Goal: Check status: Check status

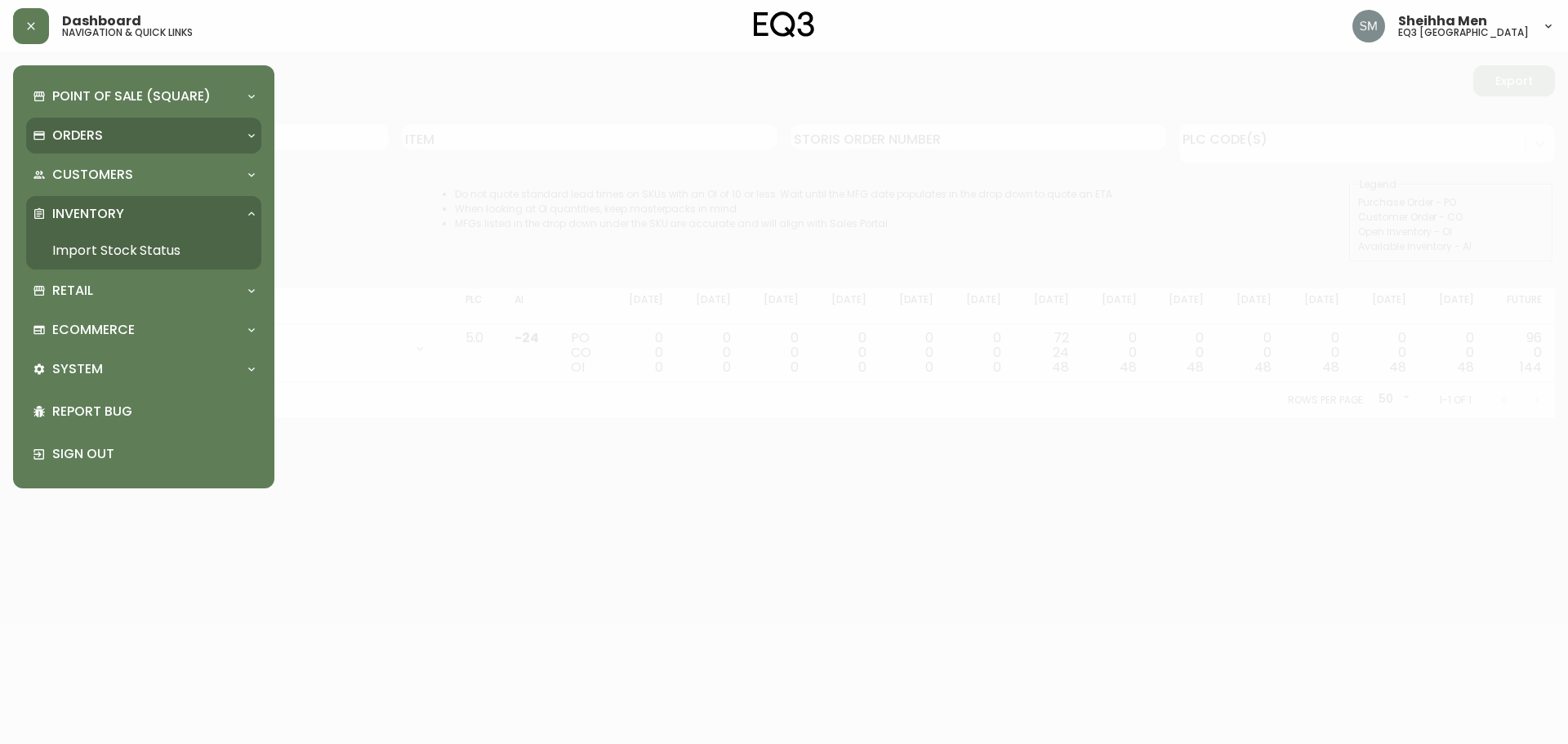
click at [97, 139] on p "Orders" at bounding box center [77, 135] width 51 height 18
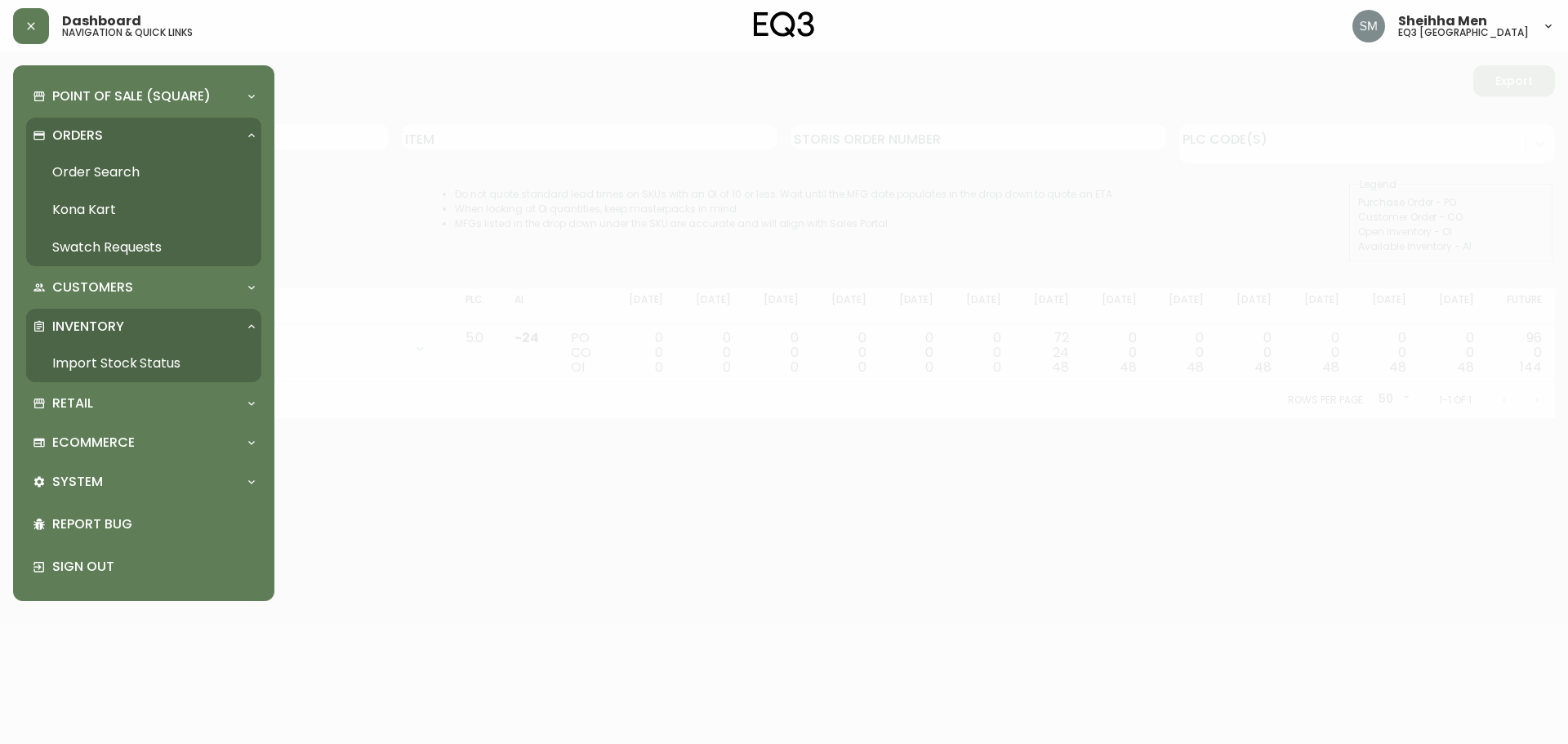
click at [123, 177] on link "Order Search" at bounding box center [143, 173] width 235 height 38
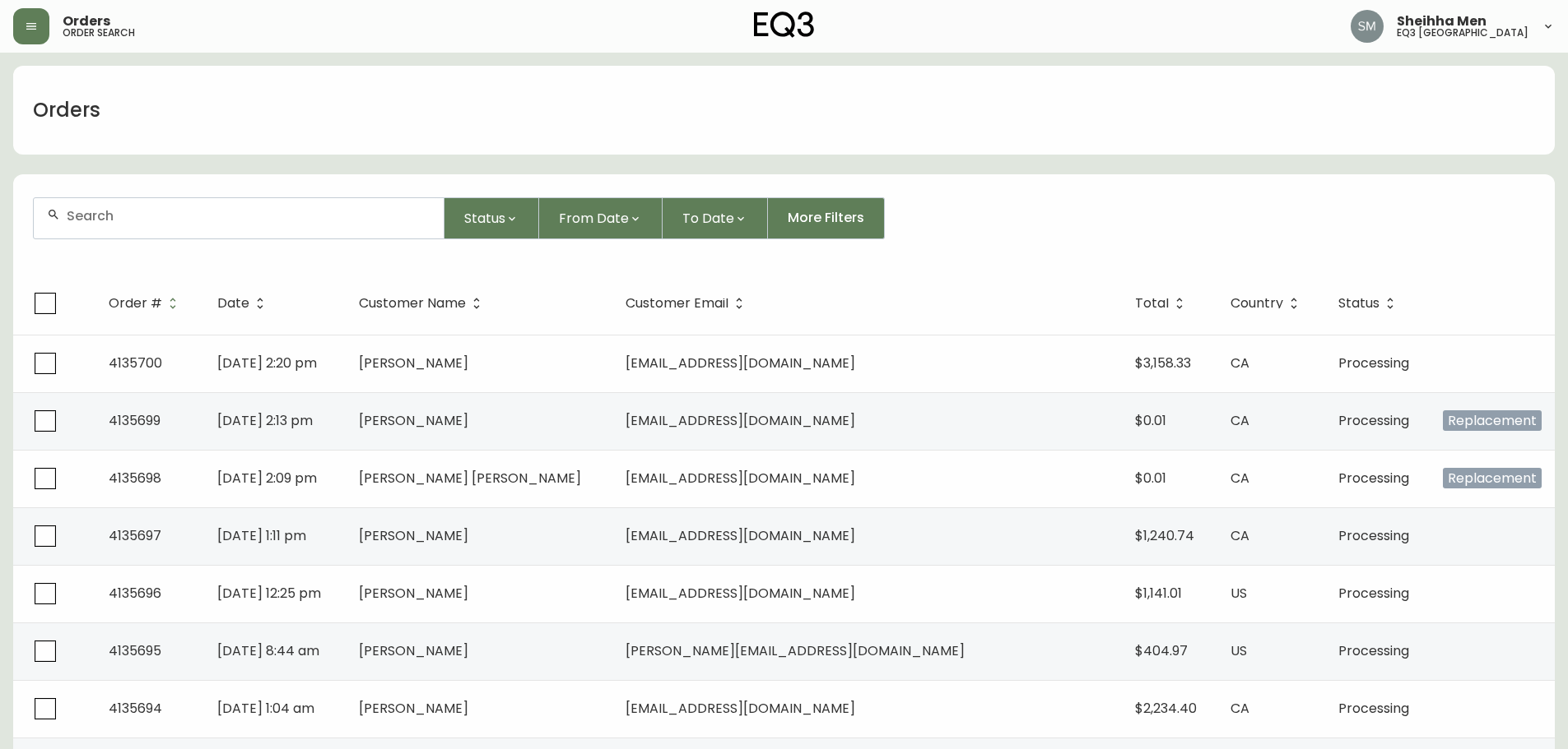
click at [122, 226] on div at bounding box center [238, 218] width 410 height 41
type input "4134895"
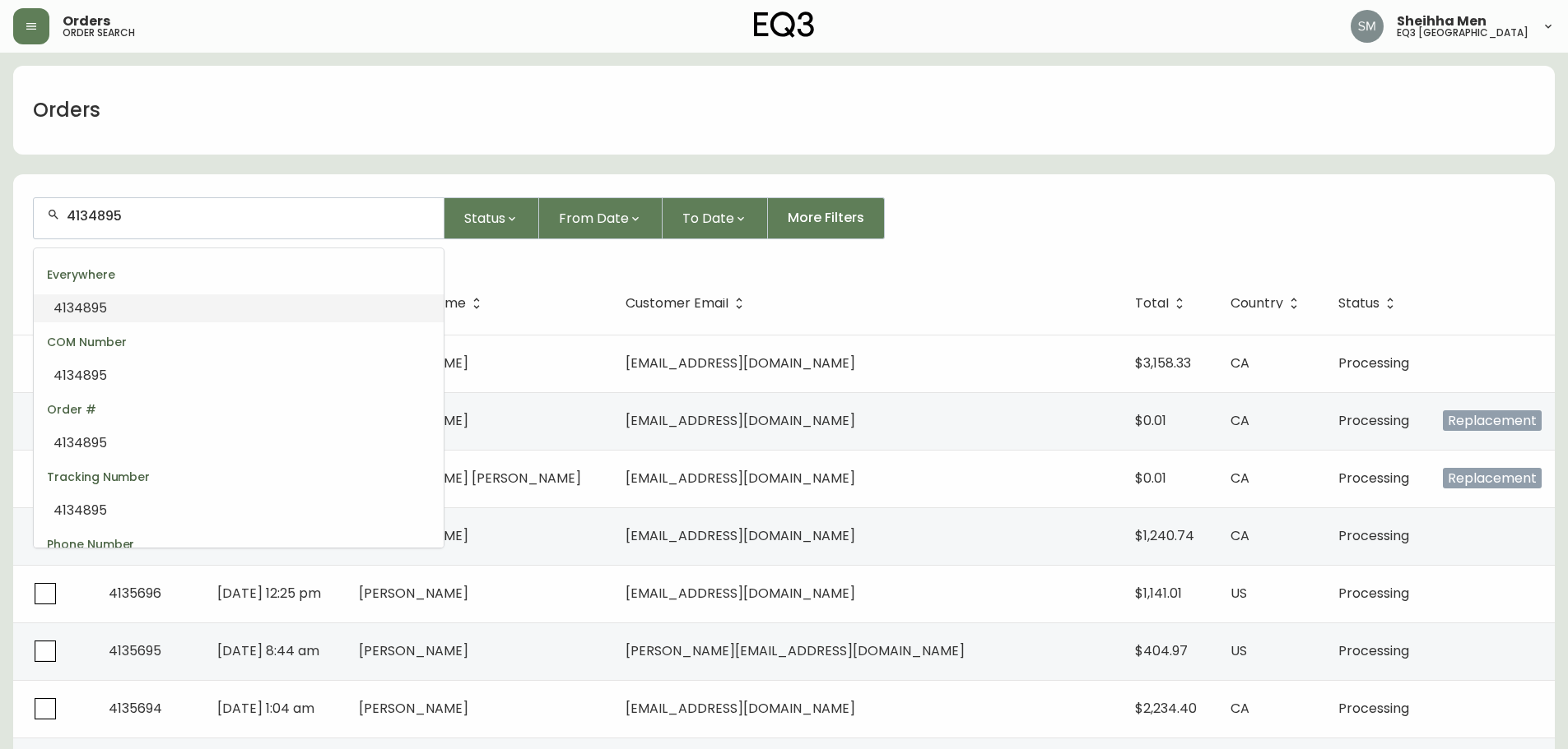
click at [128, 315] on li "4134895" at bounding box center [238, 308] width 410 height 28
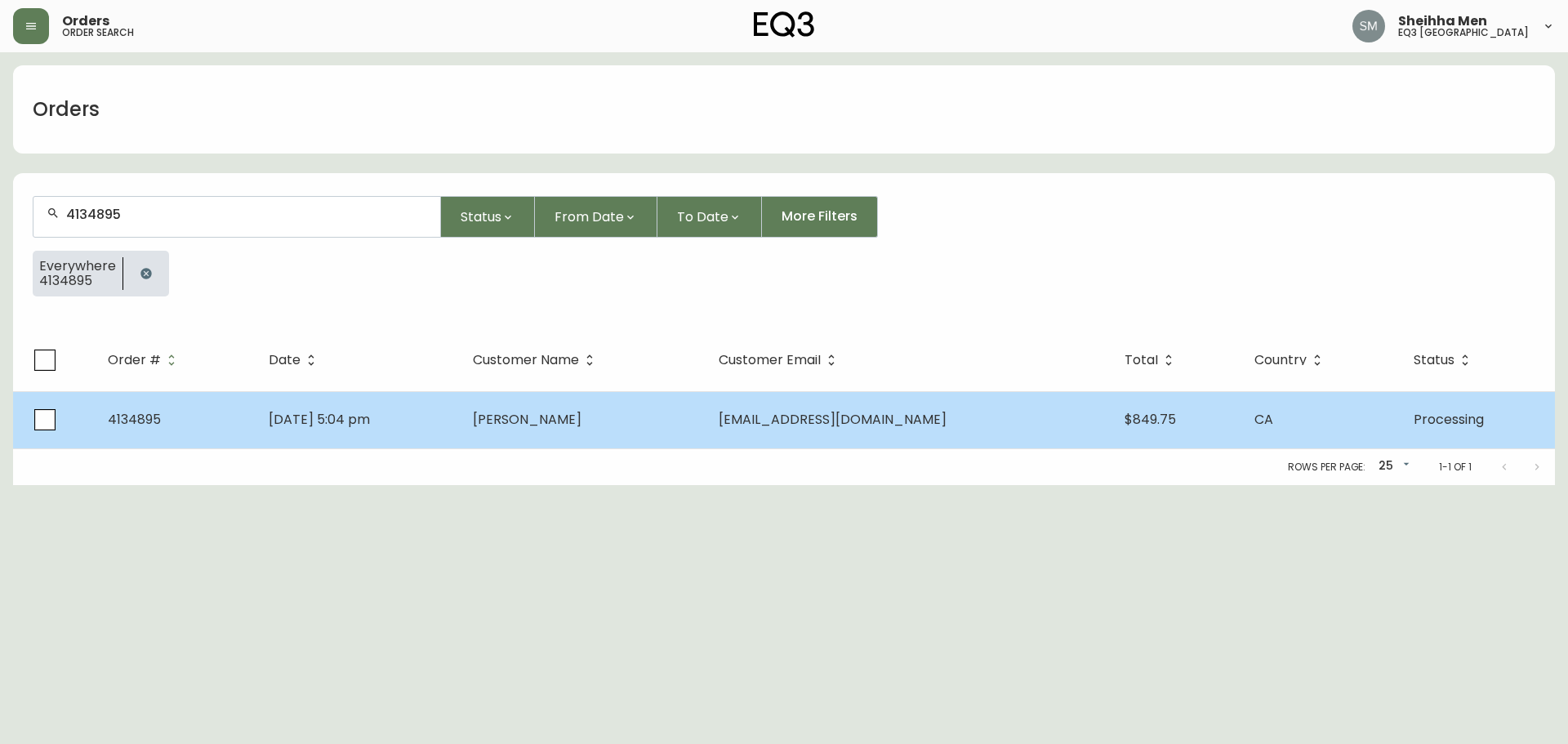
click at [410, 428] on td "[DATE] 5:04 pm" at bounding box center [358, 420] width 204 height 57
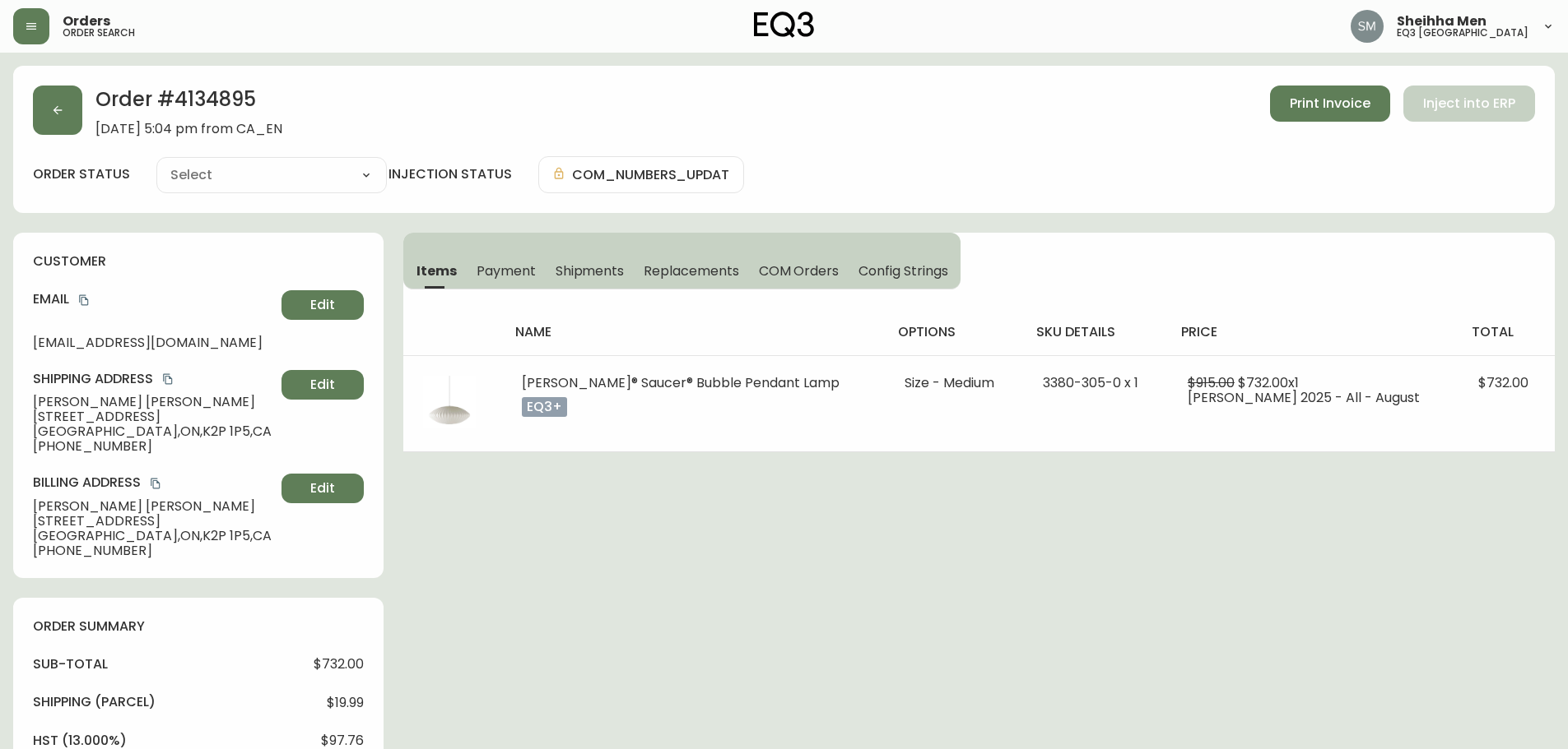
type input "Processing"
select select "PROCESSING"
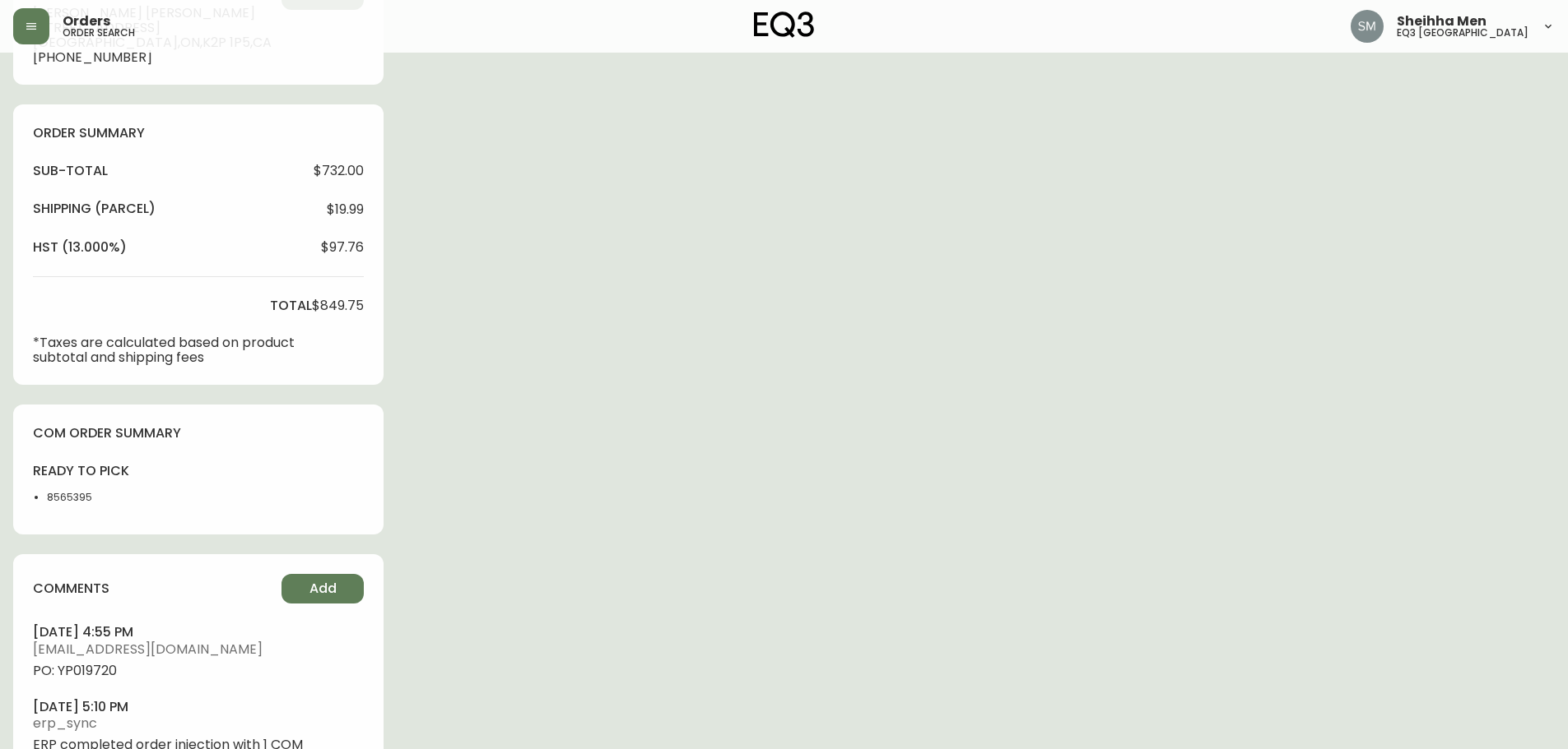
scroll to position [561, 0]
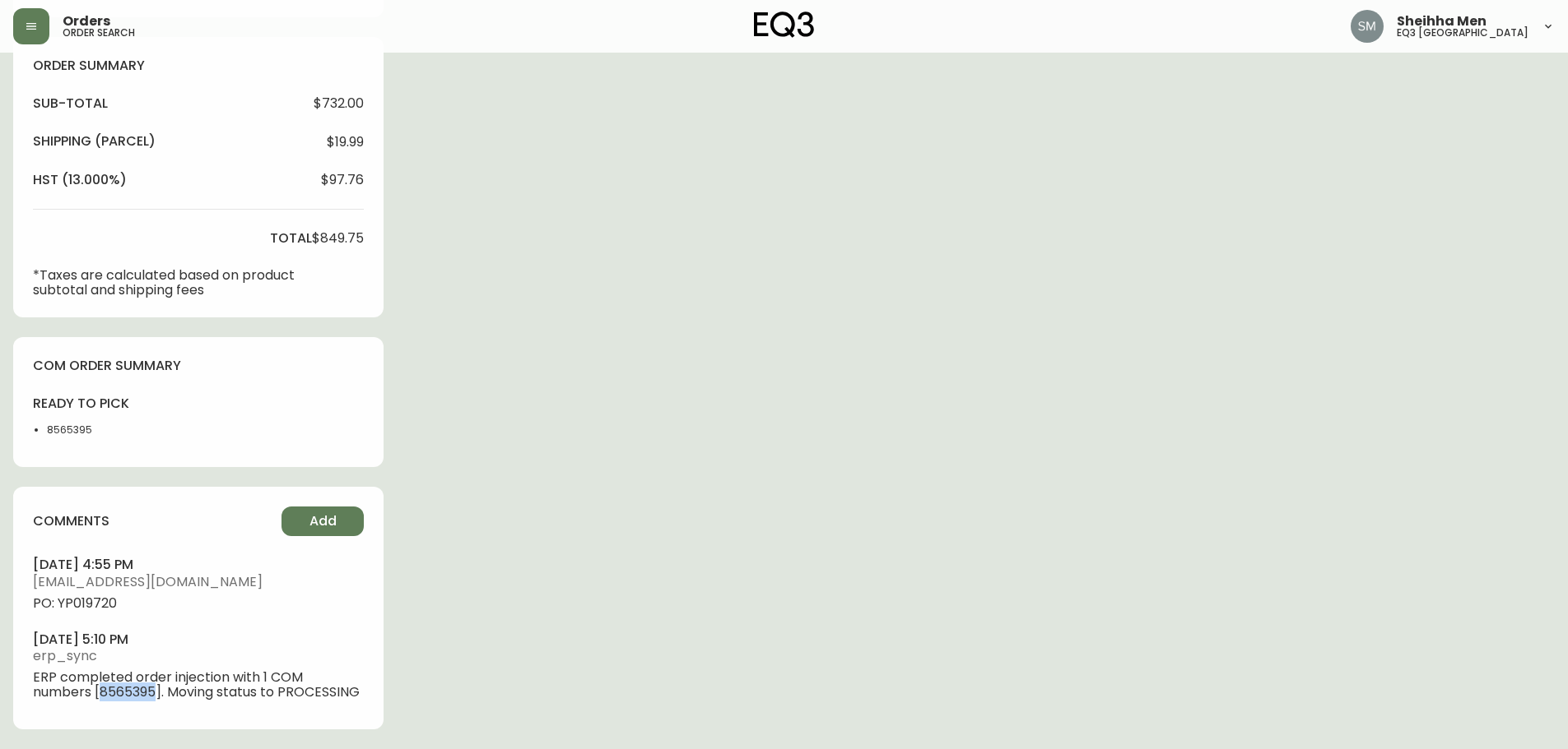
drag, startPoint x: 155, startPoint y: 690, endPoint x: 104, endPoint y: 695, distance: 51.2
click at [104, 695] on span "ERP completed order injection with 1 COM numbers [8565395]. Moving status to PR…" at bounding box center [198, 685] width 331 height 30
copy span "8565395"
